Goal: Task Accomplishment & Management: Use online tool/utility

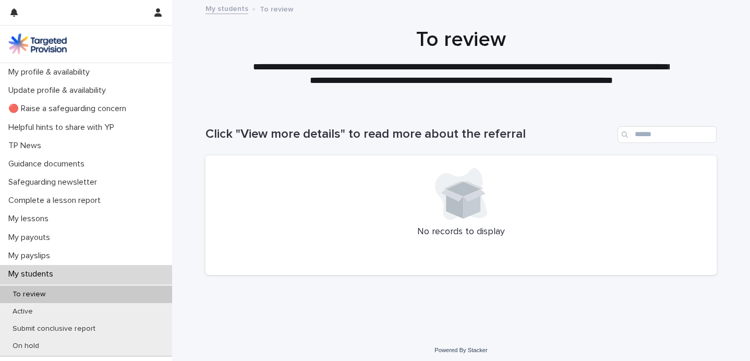
click at [24, 293] on p "To review" at bounding box center [29, 294] width 50 height 9
click at [19, 312] on p "Active" at bounding box center [22, 311] width 37 height 9
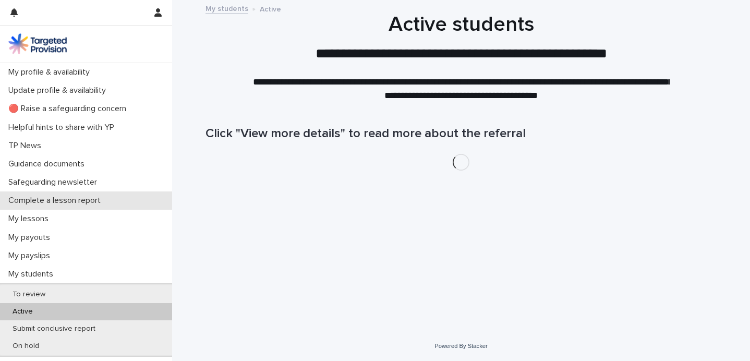
click at [81, 197] on p "Complete a lesson report" at bounding box center [56, 201] width 105 height 10
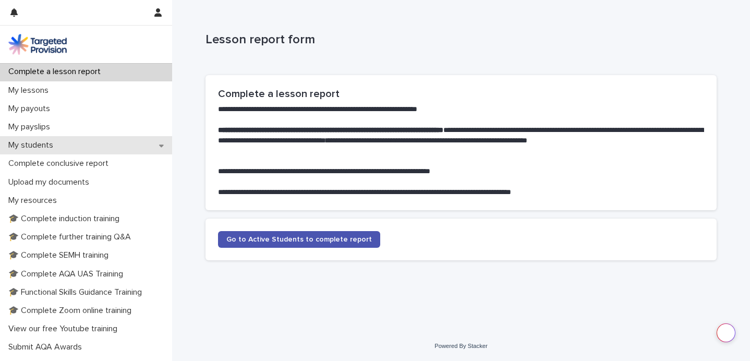
scroll to position [128, 0]
click at [38, 146] on p "My students" at bounding box center [32, 146] width 57 height 10
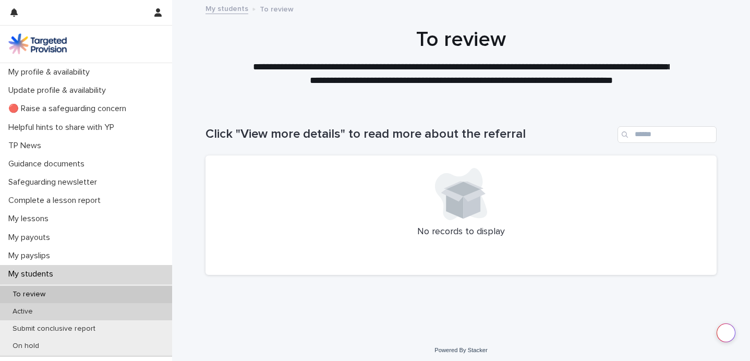
click at [25, 311] on p "Active" at bounding box center [22, 311] width 37 height 9
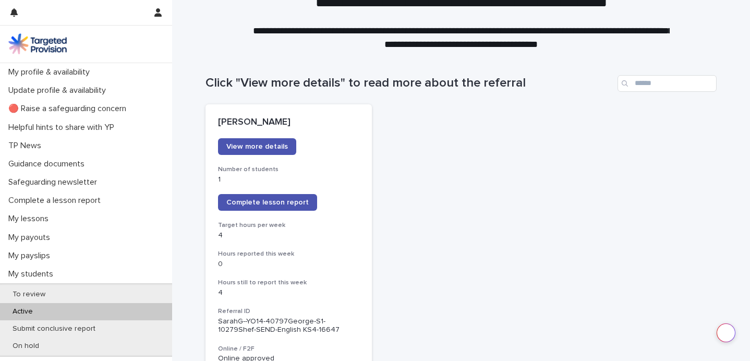
scroll to position [52, 0]
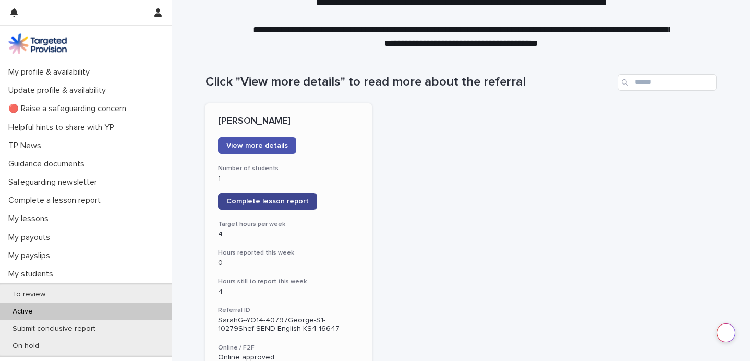
click at [271, 198] on span "Complete lesson report" at bounding box center [267, 201] width 82 height 7
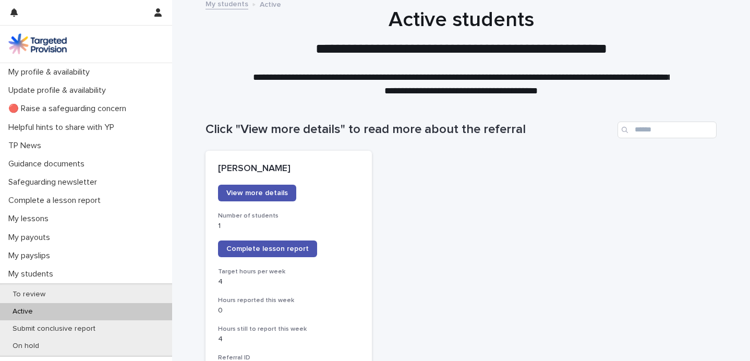
scroll to position [0, 0]
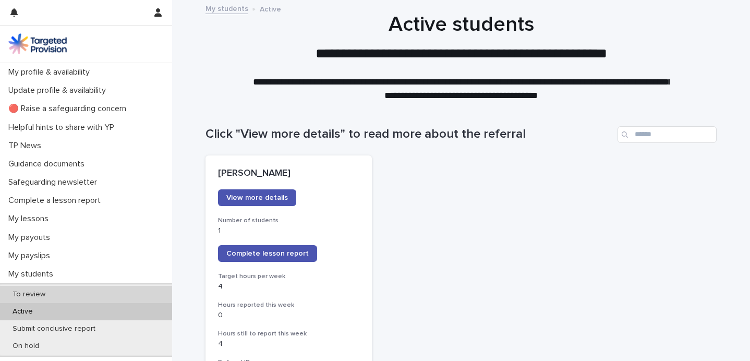
click at [33, 294] on p "To review" at bounding box center [29, 294] width 50 height 9
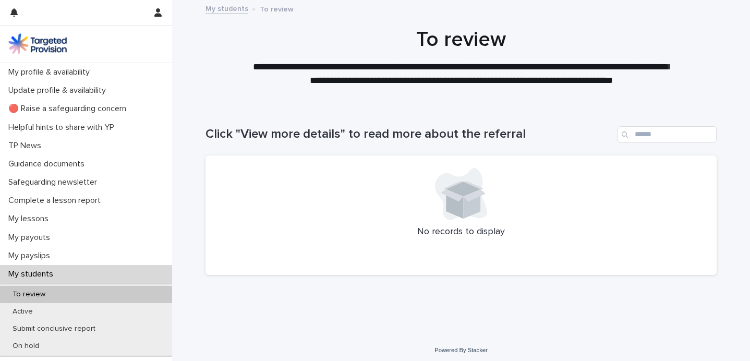
scroll to position [4, 0]
